Goal: Download file/media: Download file/media

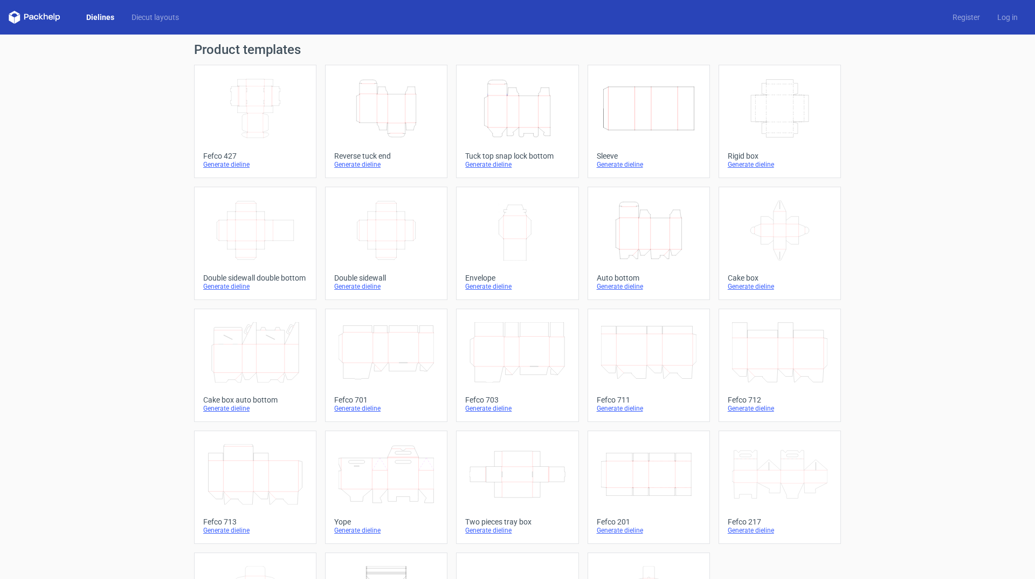
click at [632, 231] on icon "Height Depth Width" at bounding box center [648, 230] width 95 height 60
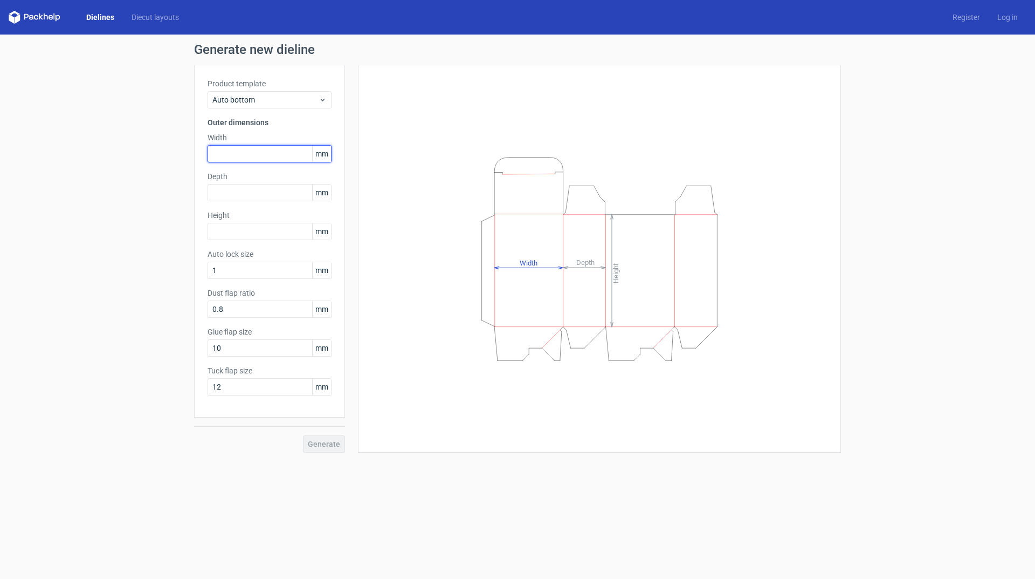
click at [281, 156] on input "text" at bounding box center [270, 153] width 124 height 17
type input "221"
click at [292, 190] on input "text" at bounding box center [270, 192] width 124 height 17
type input "77"
click at [255, 230] on input "text" at bounding box center [270, 231] width 124 height 17
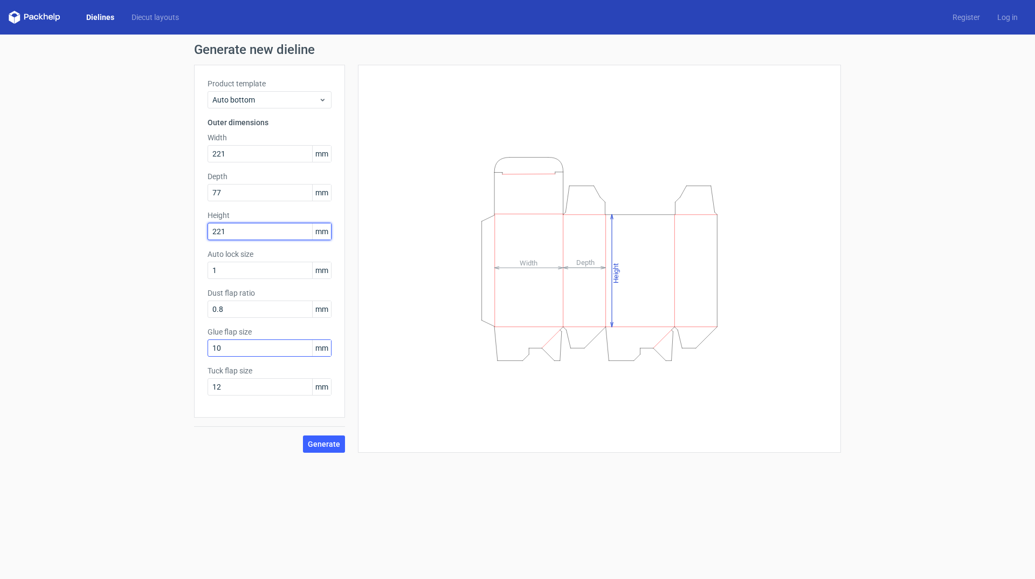
type input "221"
click at [244, 350] on input "10" at bounding box center [270, 347] width 124 height 17
drag, startPoint x: 209, startPoint y: 351, endPoint x: 199, endPoint y: 353, distance: 10.1
click at [199, 353] on div "Product template Auto bottom Outer dimensions Width 221 mm Depth 77 mm Height 2…" at bounding box center [269, 241] width 151 height 353
type input "25"
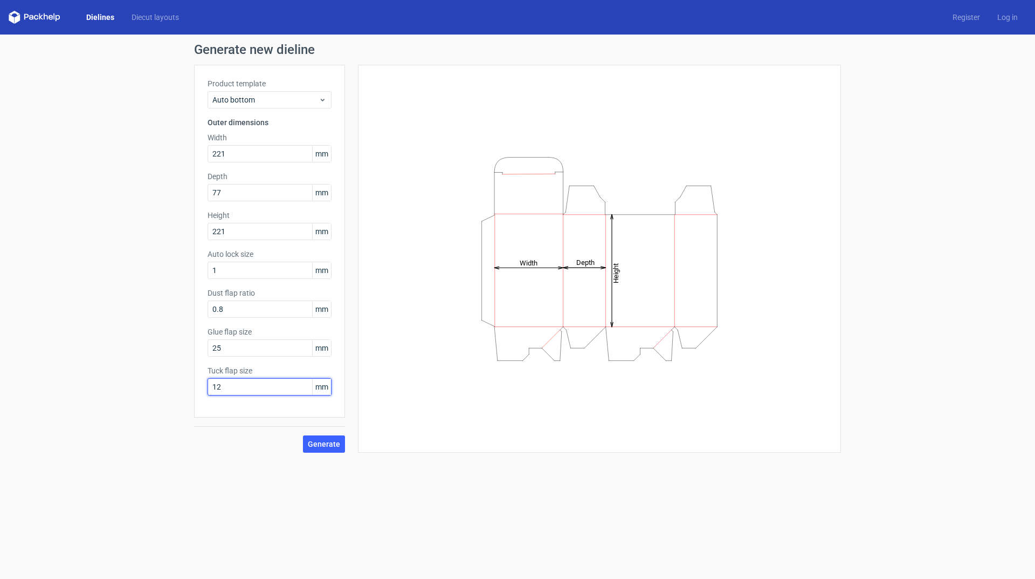
click at [227, 388] on input "12" at bounding box center [270, 386] width 124 height 17
click at [324, 443] on span "Generate" at bounding box center [324, 444] width 32 height 8
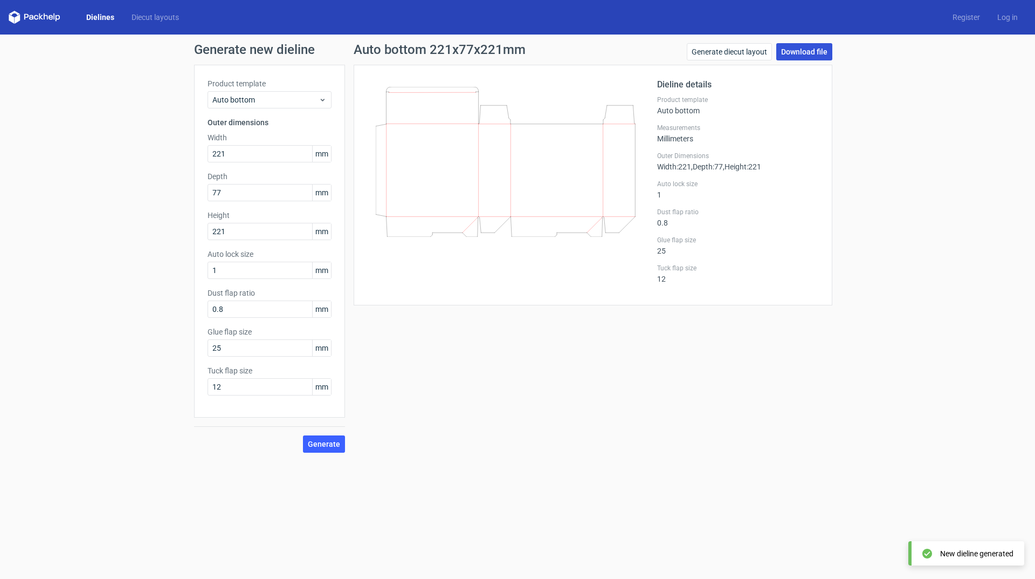
click at [799, 52] on link "Download file" at bounding box center [805, 51] width 56 height 17
click at [793, 52] on link "Download file" at bounding box center [805, 51] width 56 height 17
click at [325, 441] on span "Generate" at bounding box center [324, 444] width 32 height 8
click at [746, 49] on link "Generate diecut layout" at bounding box center [729, 51] width 85 height 17
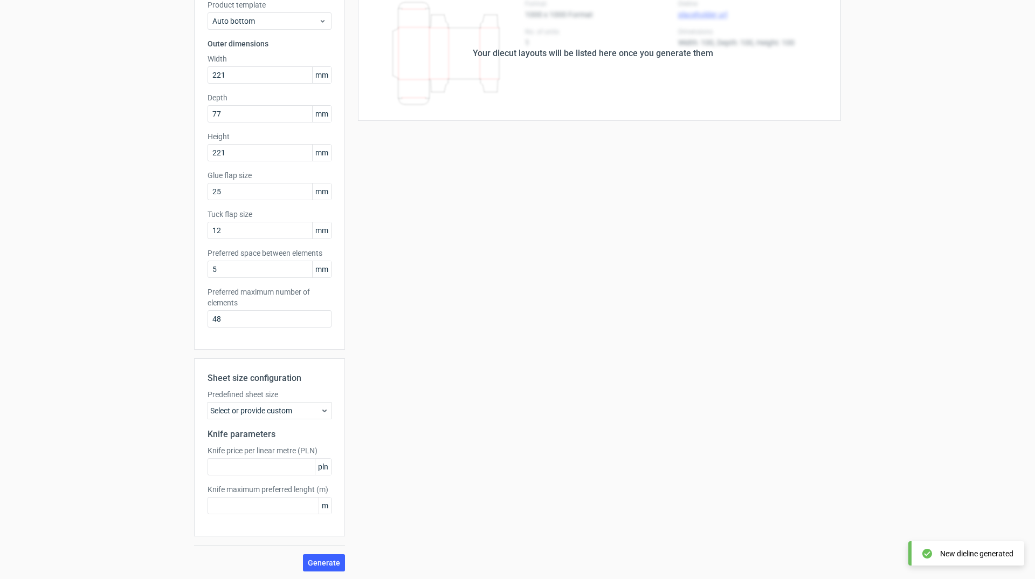
scroll to position [80, 0]
click at [312, 411] on div "Select or provide custom" at bounding box center [270, 409] width 124 height 17
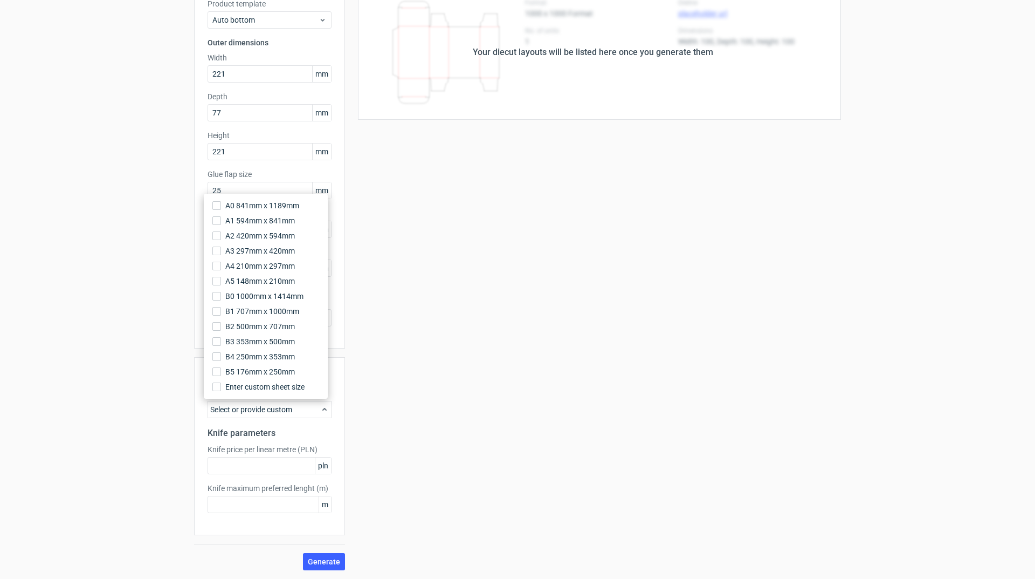
click at [312, 411] on div "Select or provide custom" at bounding box center [270, 409] width 124 height 17
click at [275, 461] on input "text" at bounding box center [270, 465] width 124 height 17
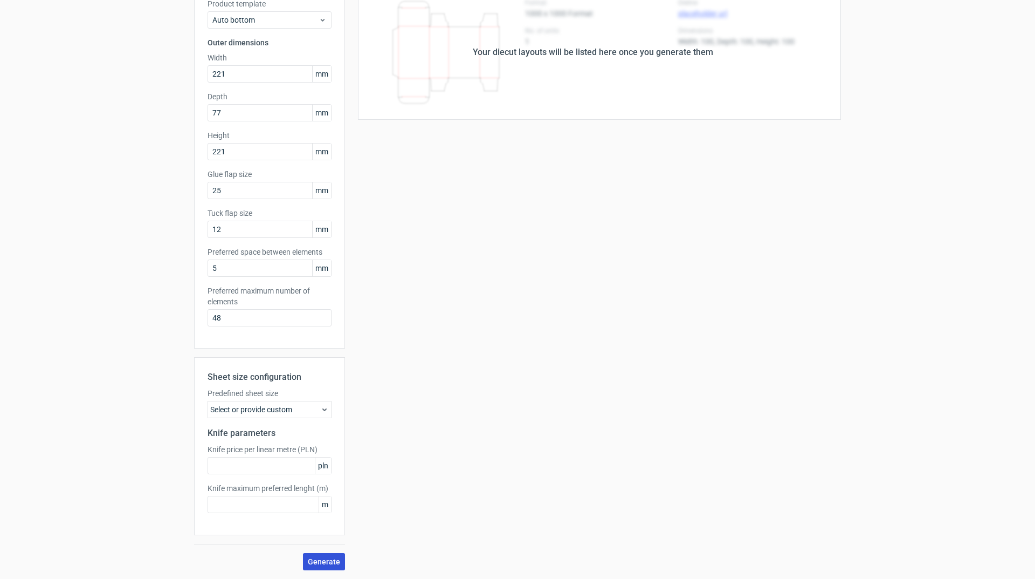
click at [328, 561] on span "Generate" at bounding box center [324, 562] width 32 height 8
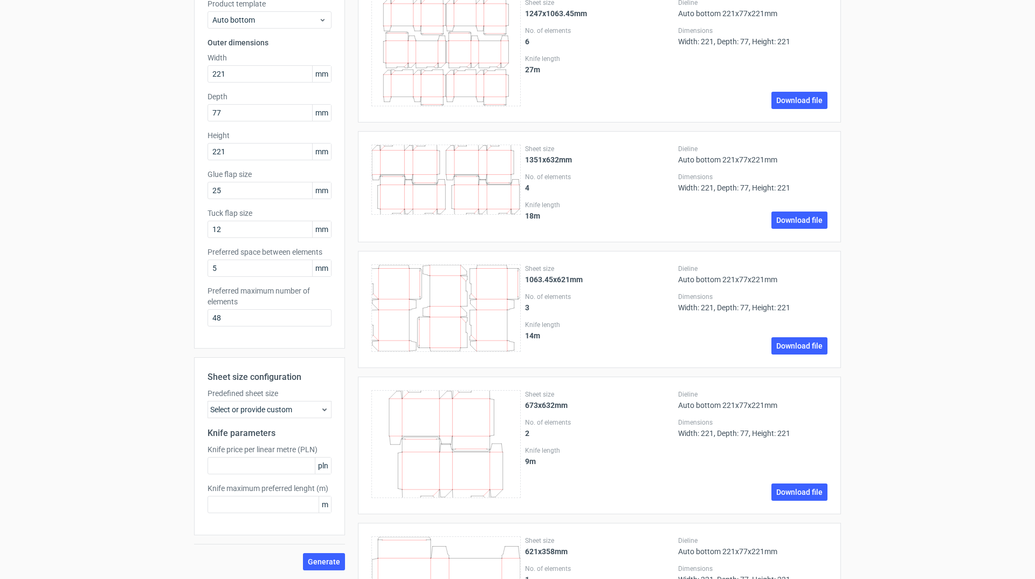
scroll to position [0, 0]
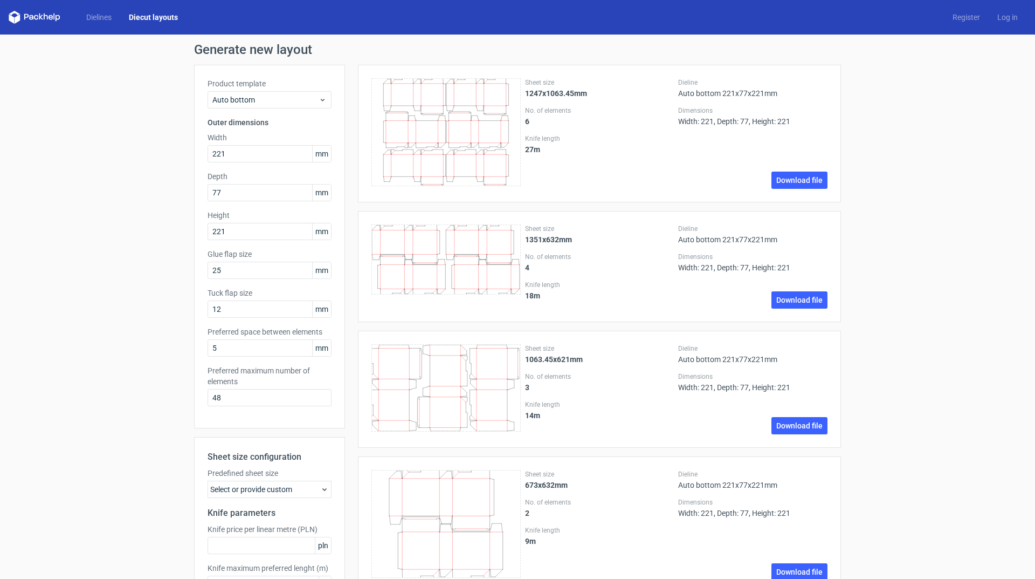
click at [558, 54] on h1 "Generate new layout" at bounding box center [517, 49] width 647 height 13
click at [256, 548] on input "text" at bounding box center [270, 545] width 124 height 17
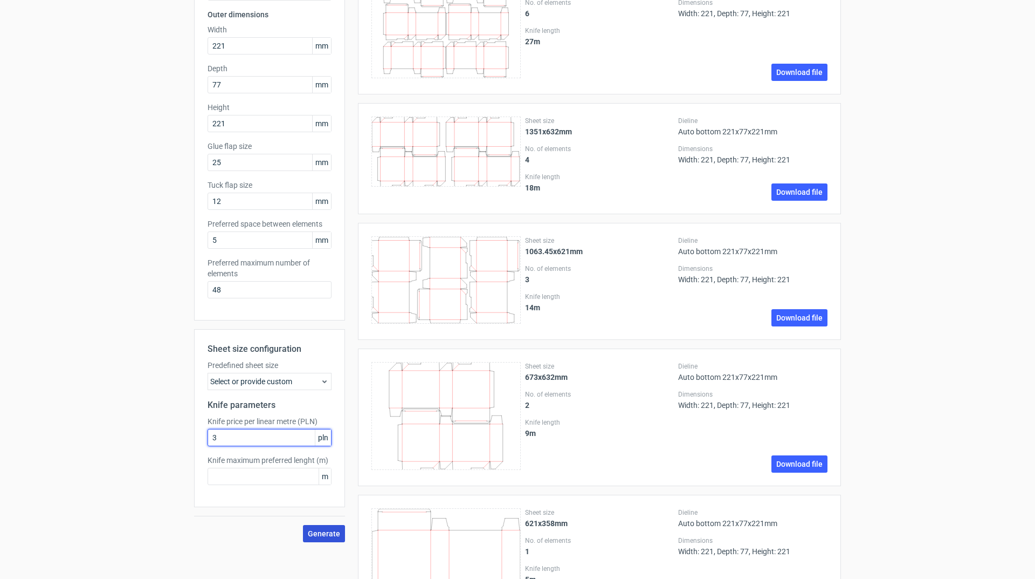
type input "3"
click at [318, 534] on span "Generate" at bounding box center [324, 534] width 32 height 8
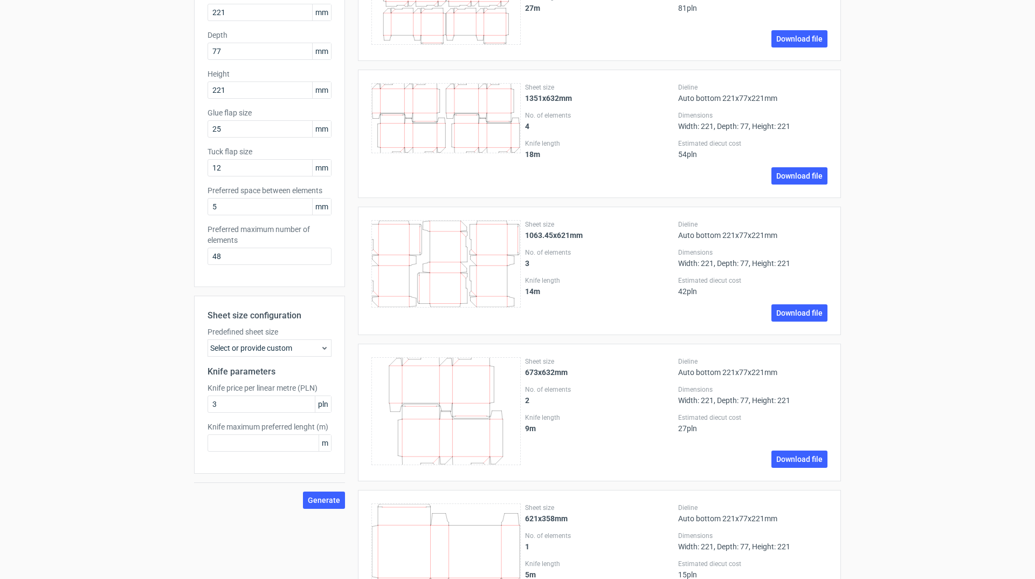
scroll to position [162, 0]
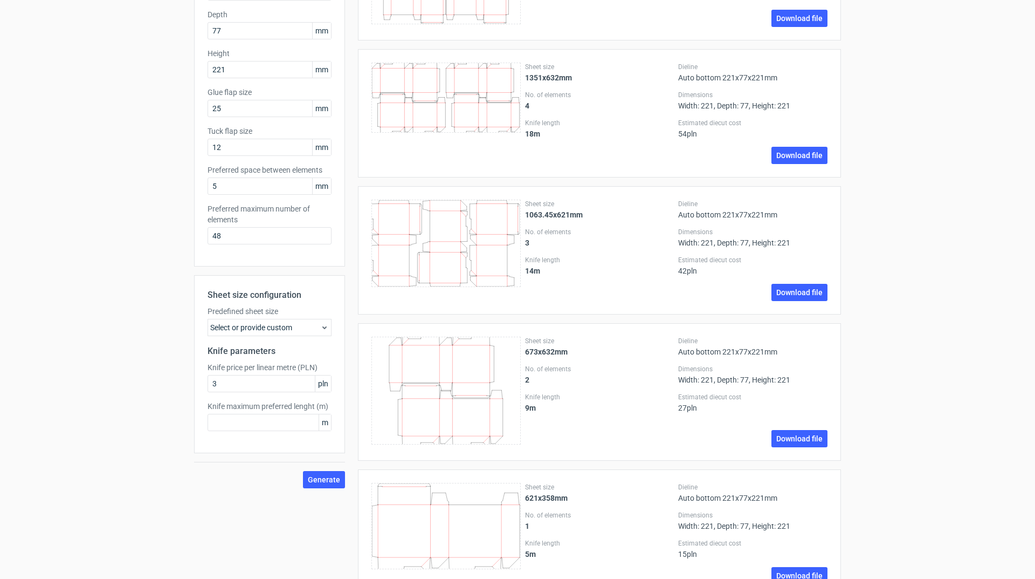
click at [320, 324] on icon at bounding box center [324, 327] width 9 height 9
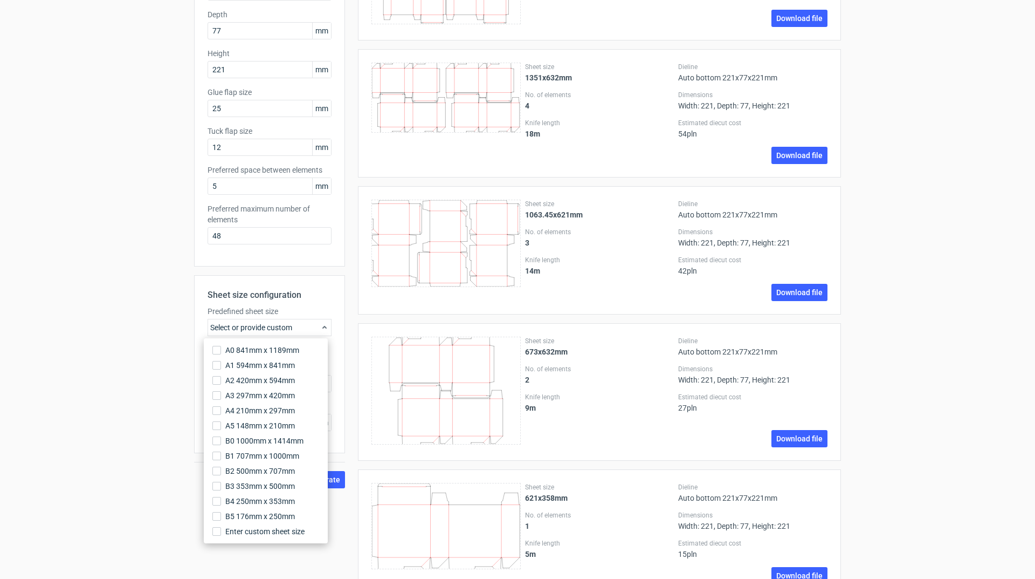
click at [320, 324] on icon at bounding box center [324, 327] width 9 height 9
click at [303, 324] on div "Select or provide custom" at bounding box center [270, 327] width 124 height 17
click at [135, 343] on div "Generate new layout Product template Auto bottom Outer dimensions Width 221 mm …" at bounding box center [517, 244] width 1035 height 742
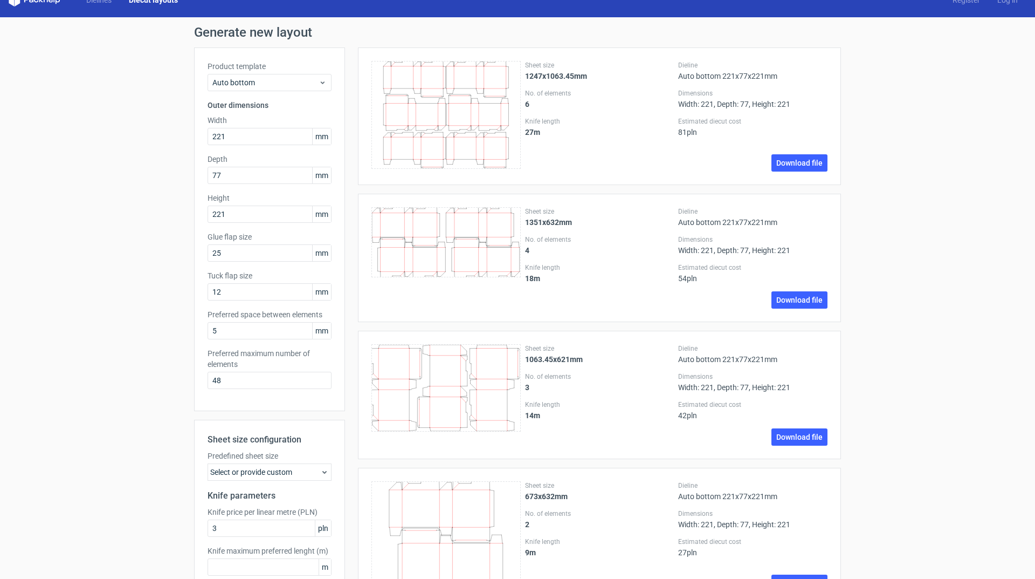
scroll to position [0, 0]
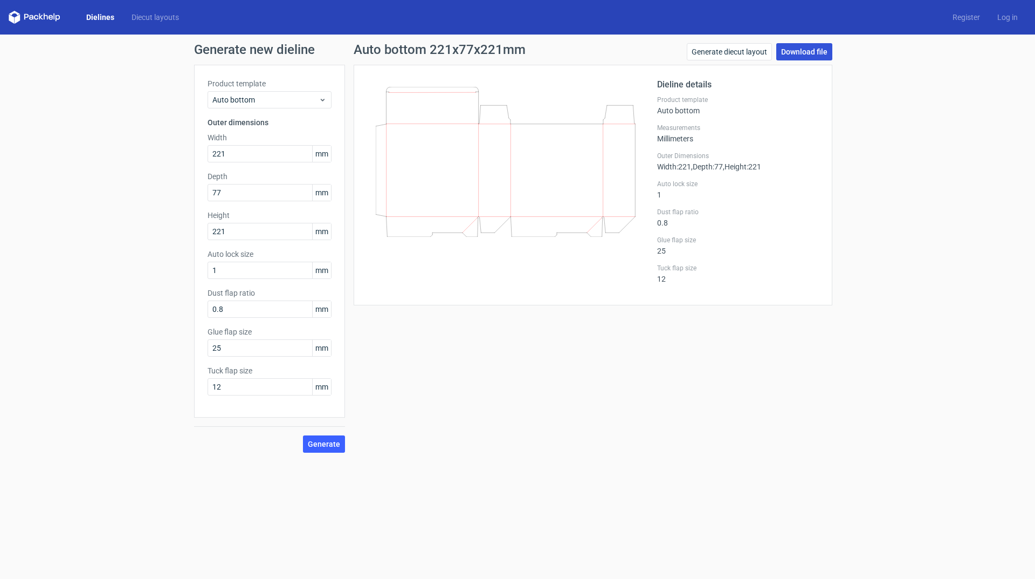
click at [792, 51] on link "Download file" at bounding box center [805, 51] width 56 height 17
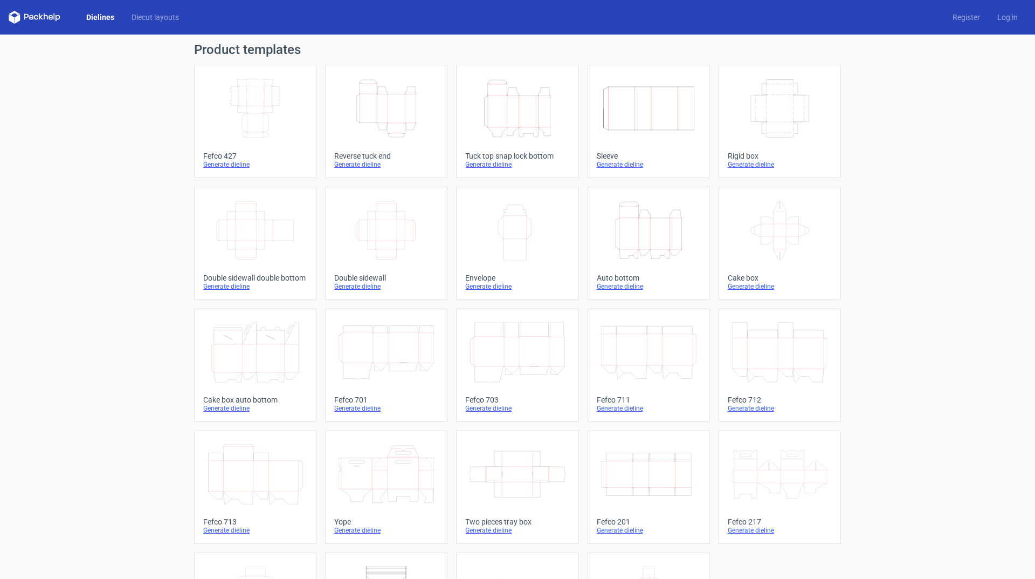
click at [655, 239] on icon "Height Depth Width" at bounding box center [648, 230] width 95 height 60
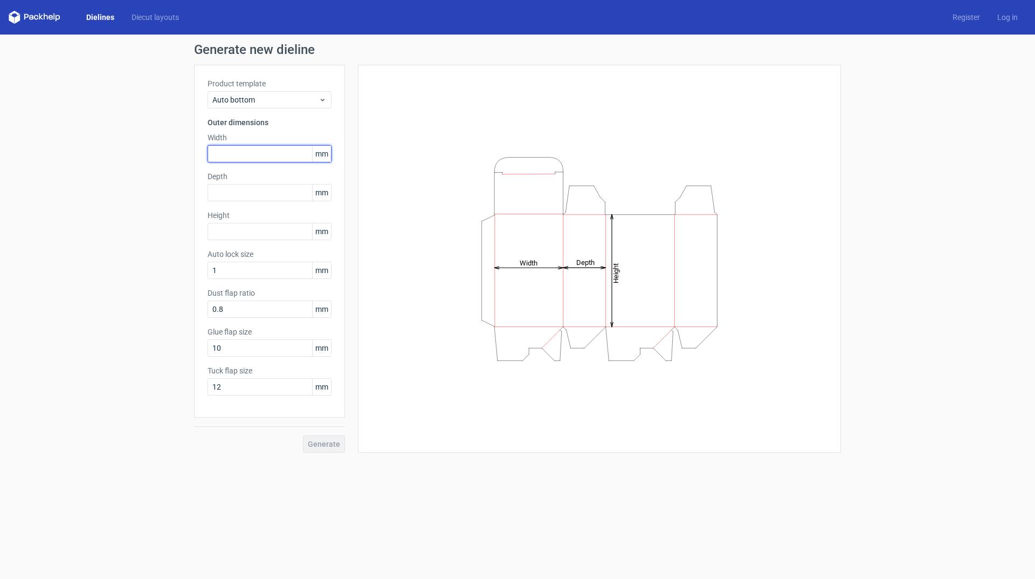
click at [230, 155] on input "text" at bounding box center [270, 153] width 124 height 17
type input "221"
type input "77"
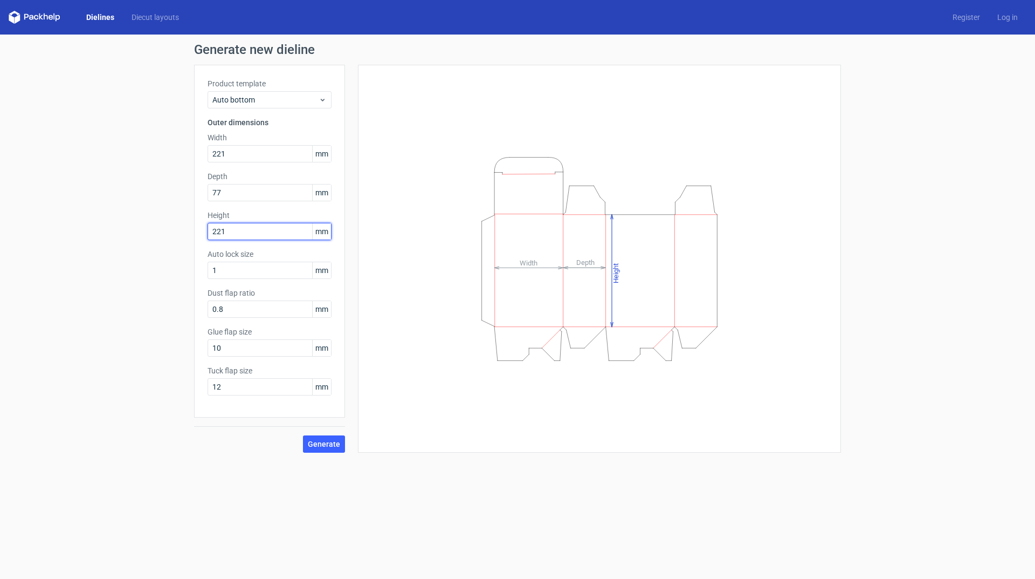
type input "221"
type input "25"
click at [327, 443] on span "Generate" at bounding box center [324, 444] width 32 height 8
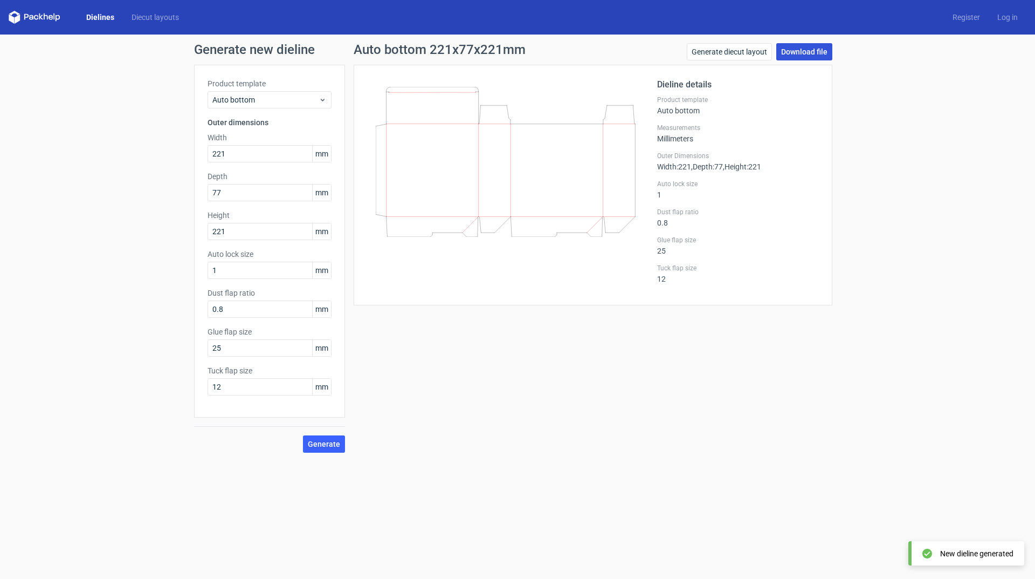
click at [794, 53] on link "Download file" at bounding box center [805, 51] width 56 height 17
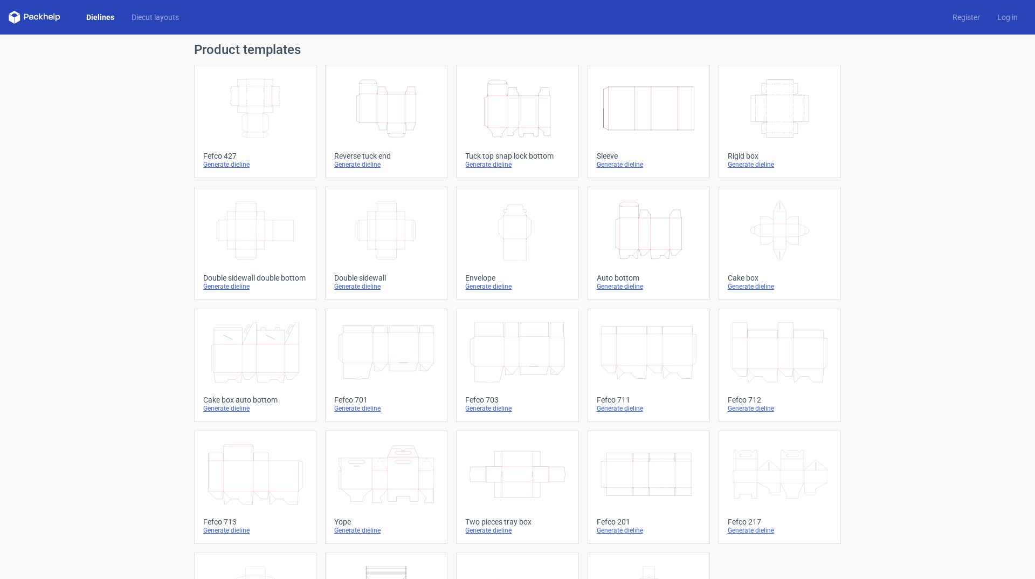
click at [637, 221] on icon "Height Depth Width" at bounding box center [648, 230] width 95 height 60
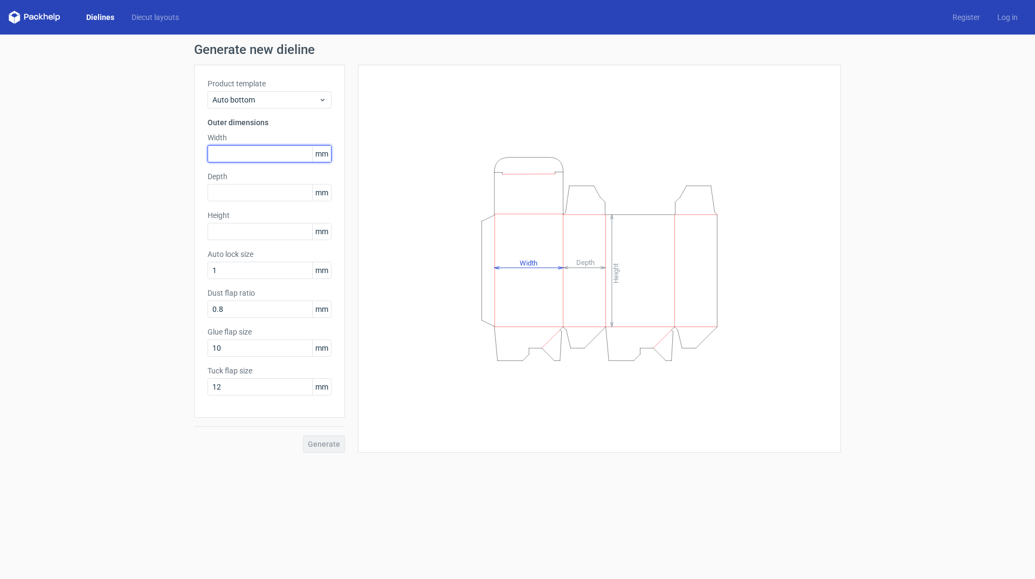
click at [265, 156] on input "text" at bounding box center [270, 153] width 124 height 17
type input "221"
type input "77"
type input "221"
click at [276, 269] on input "1" at bounding box center [270, 270] width 124 height 17
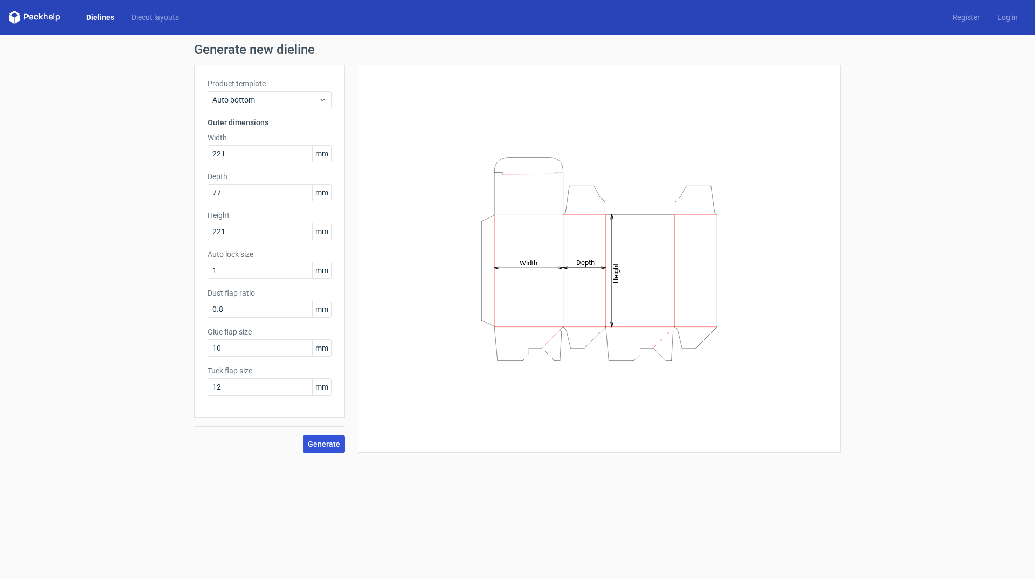
click at [331, 441] on span "Generate" at bounding box center [324, 444] width 32 height 8
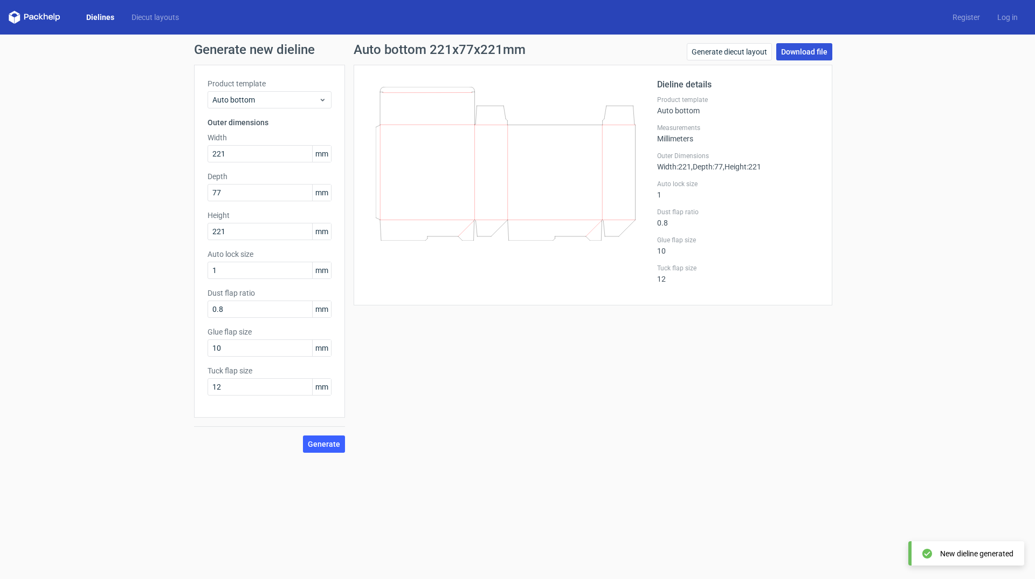
click at [795, 51] on link "Download file" at bounding box center [805, 51] width 56 height 17
drag, startPoint x: 230, startPoint y: 425, endPoint x: 244, endPoint y: 470, distance: 46.9
click at [244, 470] on form "Generate new dieline Product template Auto bottom Outer dimensions Width 221 mm…" at bounding box center [517, 307] width 1035 height 544
click at [723, 52] on link "Generate diecut layout" at bounding box center [729, 51] width 85 height 17
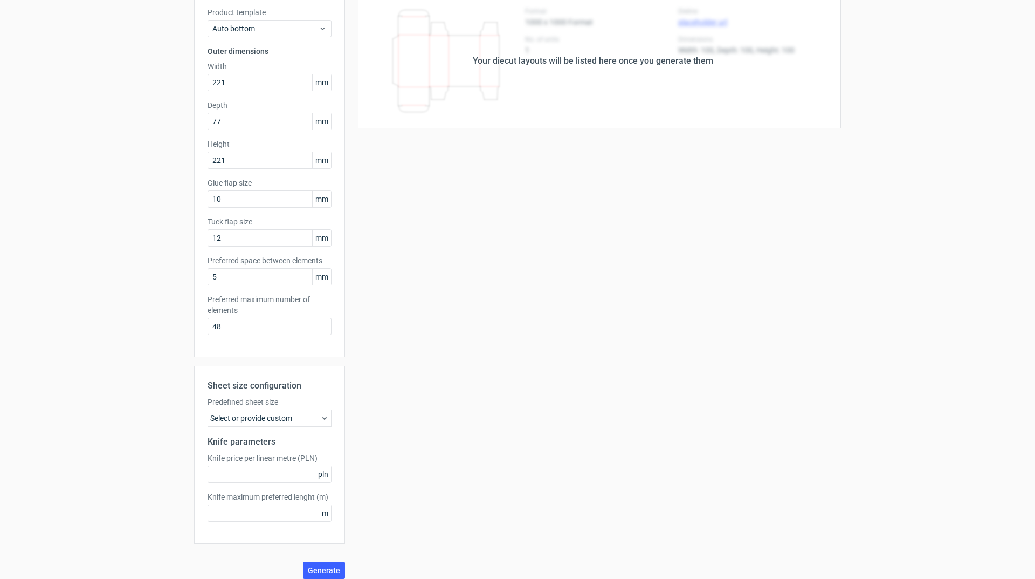
scroll to position [80, 0]
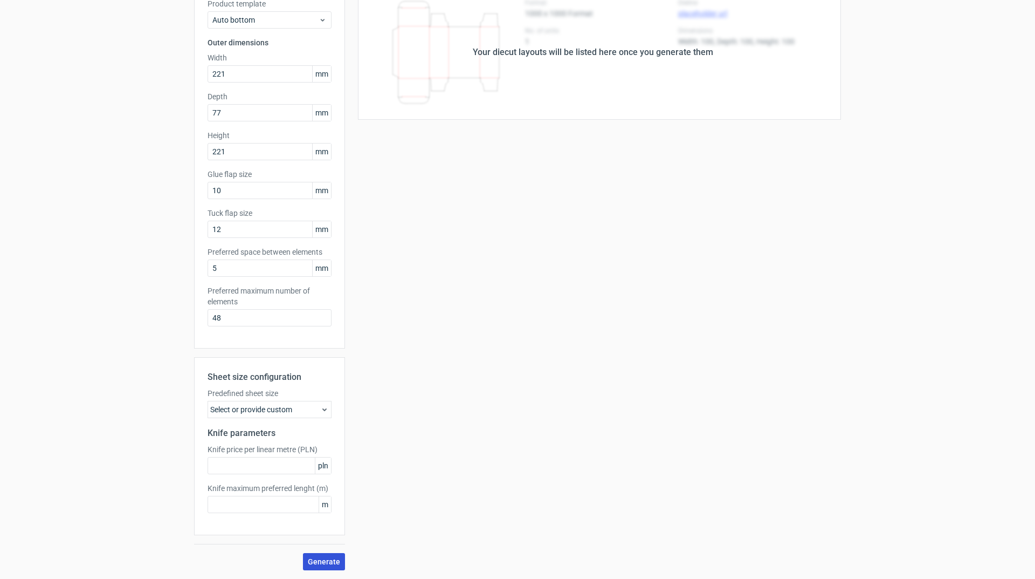
click at [321, 556] on button "Generate" at bounding box center [324, 561] width 42 height 17
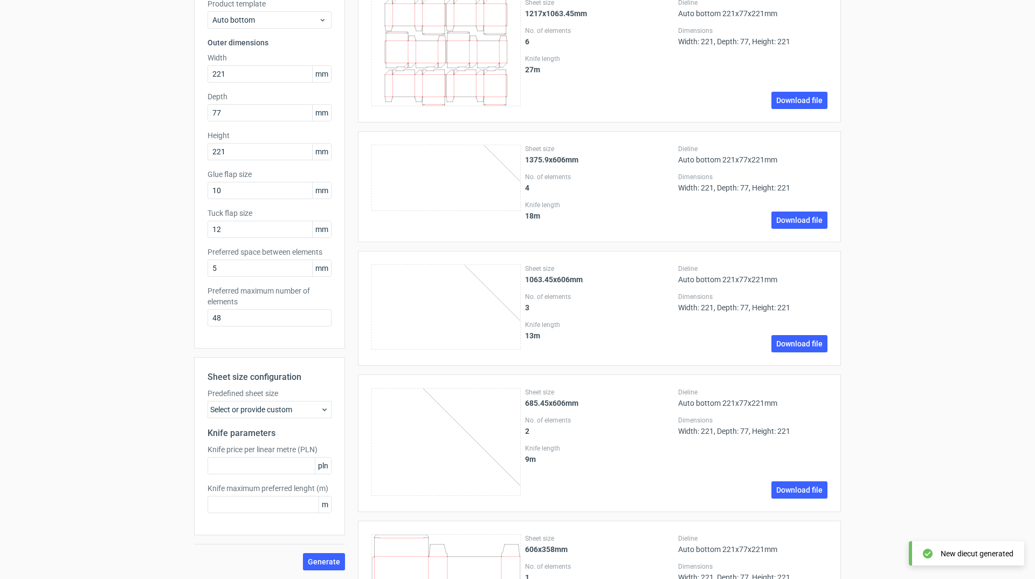
scroll to position [0, 0]
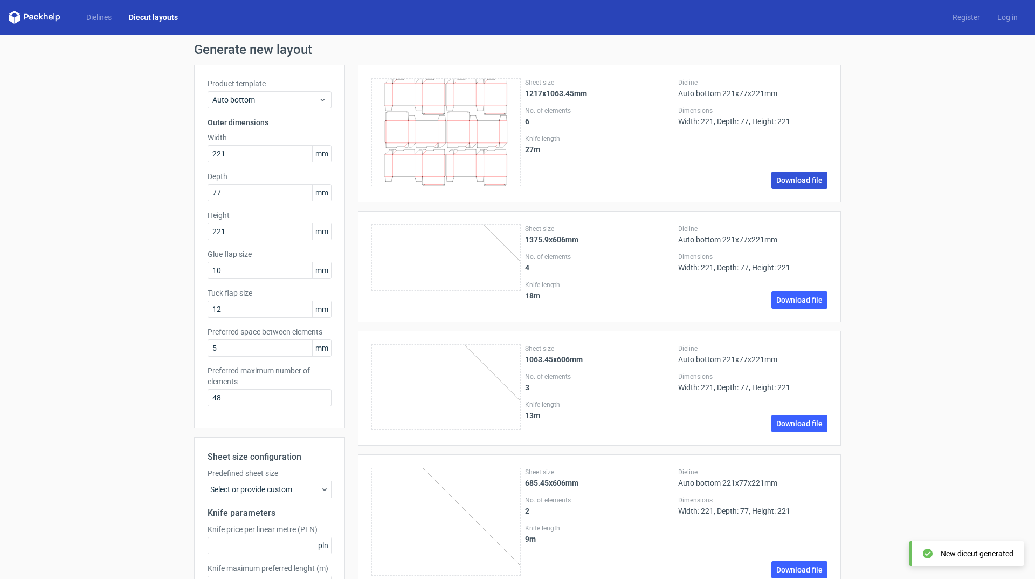
click at [787, 178] on link "Download file" at bounding box center [800, 179] width 56 height 17
